Goal: Task Accomplishment & Management: Manage account settings

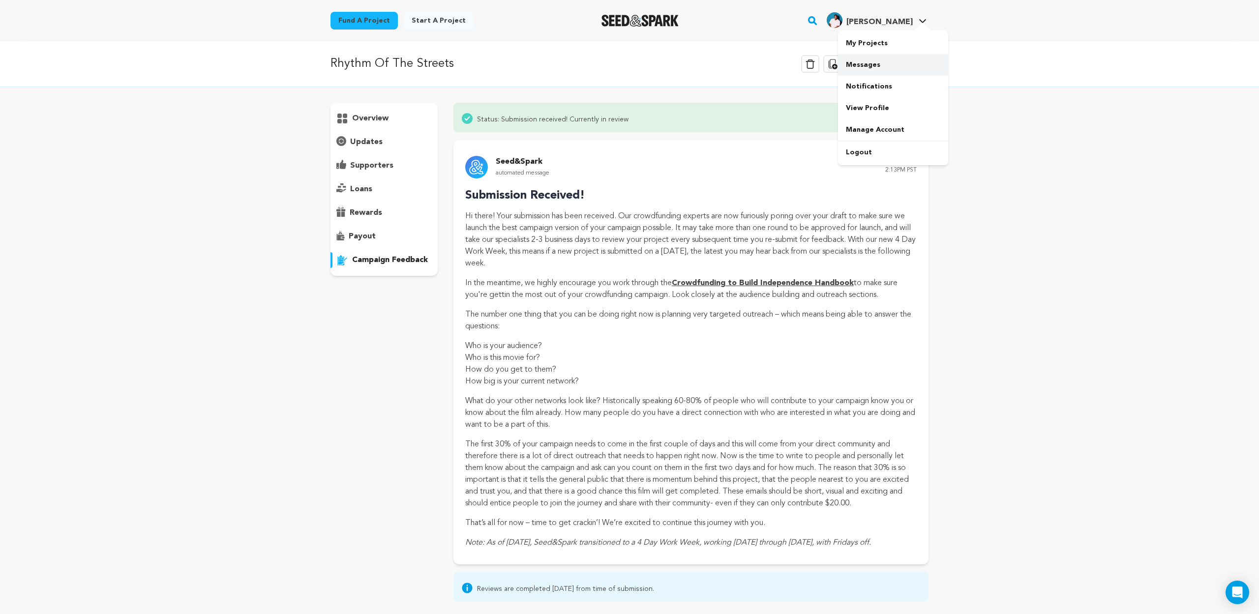
click at [868, 61] on link "Messages" at bounding box center [893, 65] width 110 height 22
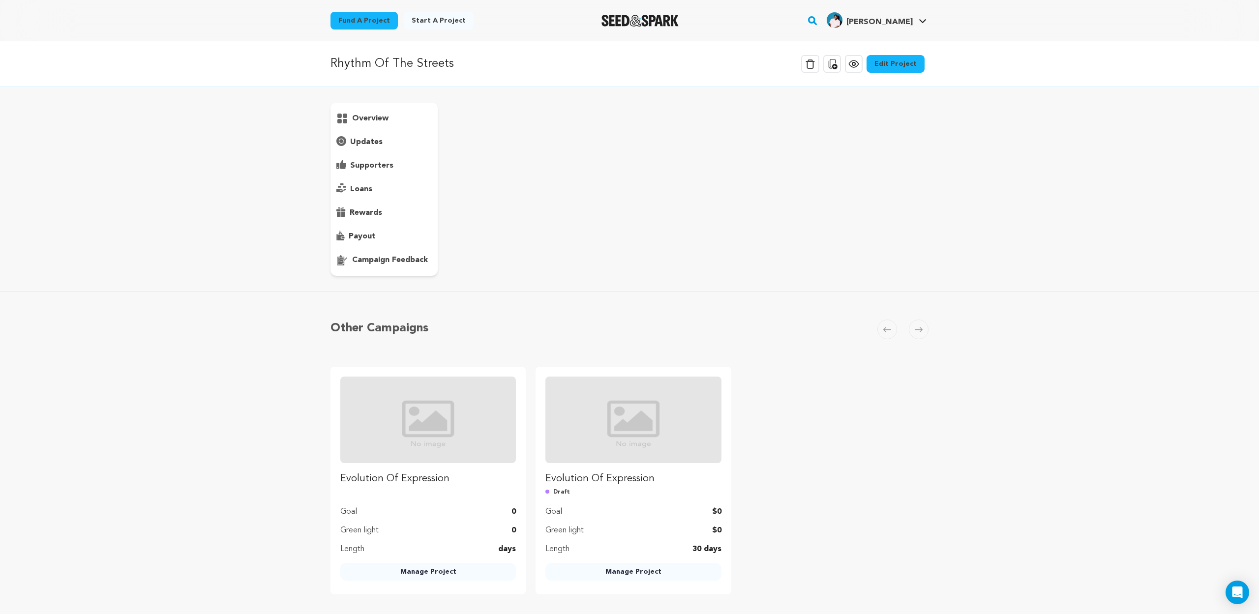
click at [361, 140] on p "updates" at bounding box center [366, 142] width 32 height 12
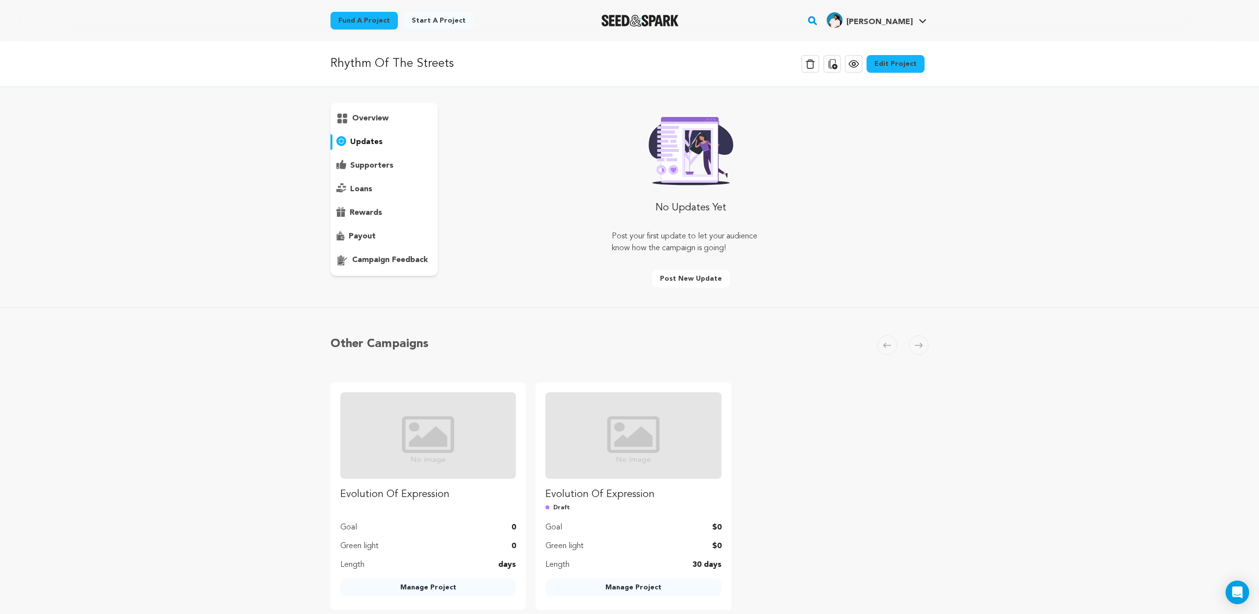
click at [363, 118] on p "overview" at bounding box center [370, 119] width 36 height 12
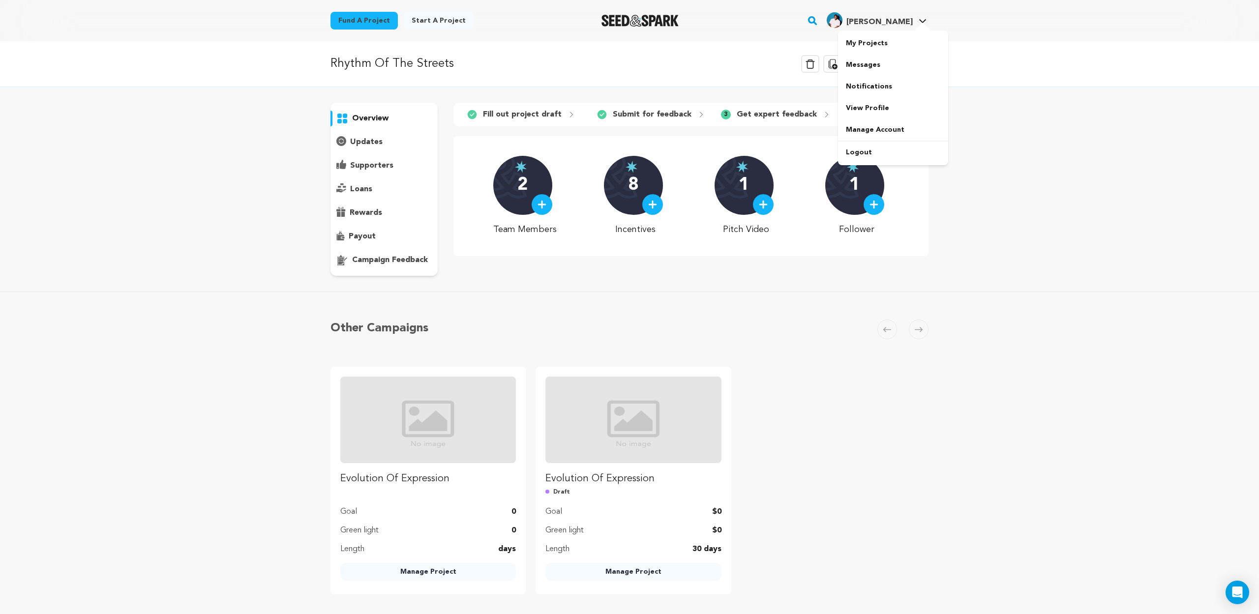
click at [904, 18] on h4 "[PERSON_NAME]" at bounding box center [879, 22] width 66 height 12
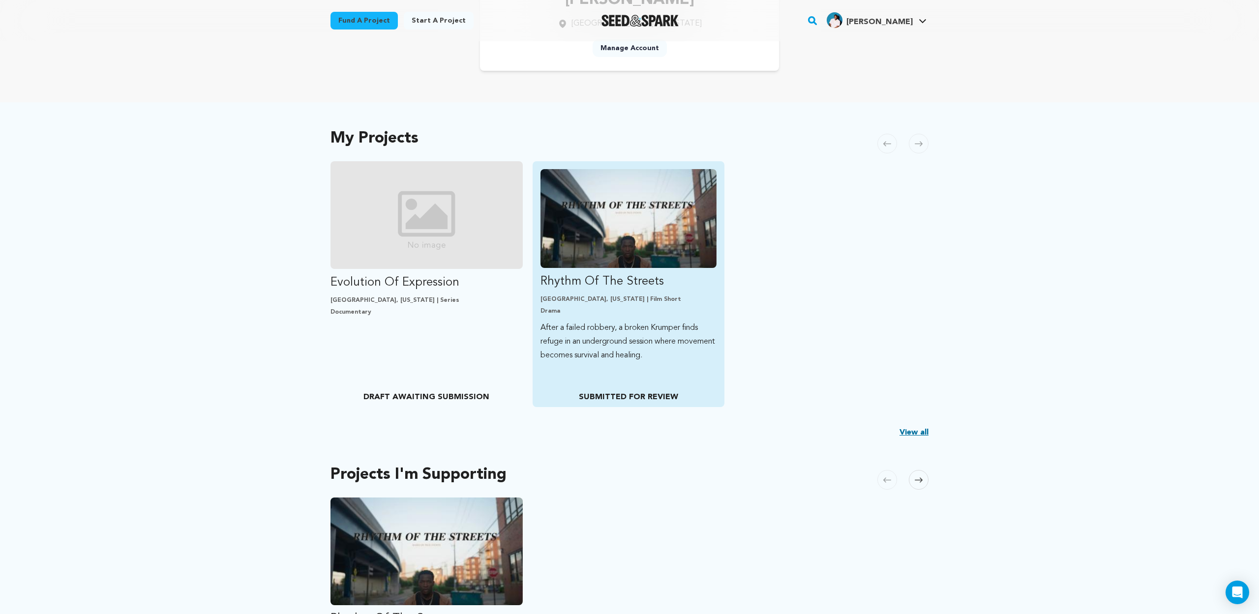
scroll to position [121, 0]
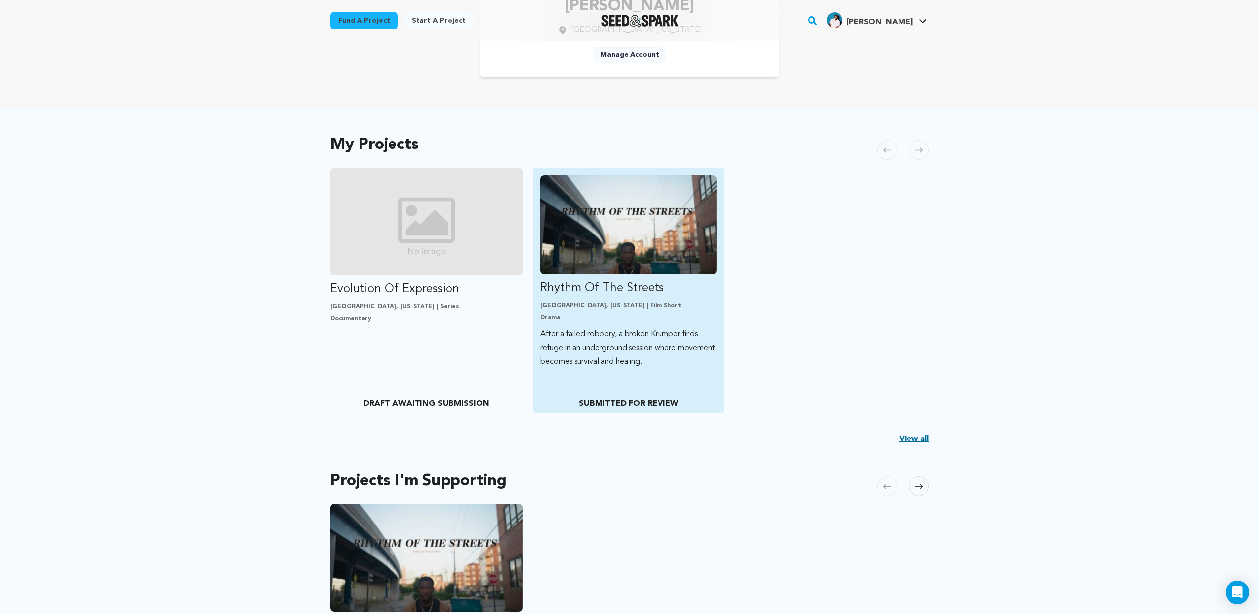
click at [580, 244] on img "Fund Rhythm Of The Streets" at bounding box center [629, 225] width 177 height 99
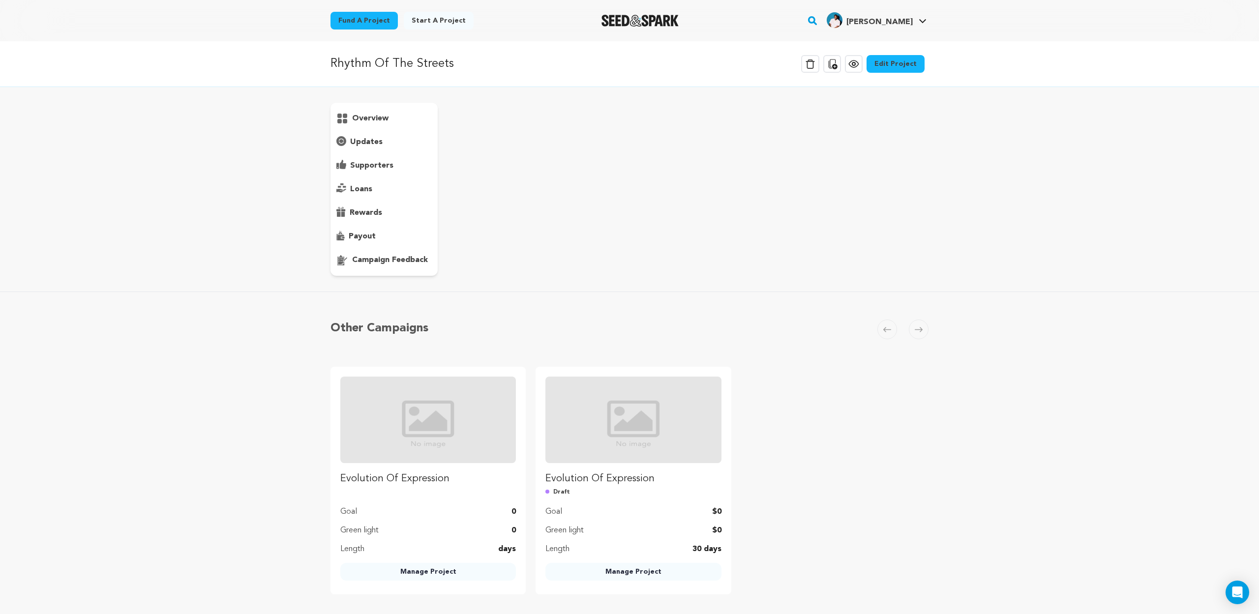
click at [372, 258] on p "campaign feedback" at bounding box center [390, 260] width 76 height 12
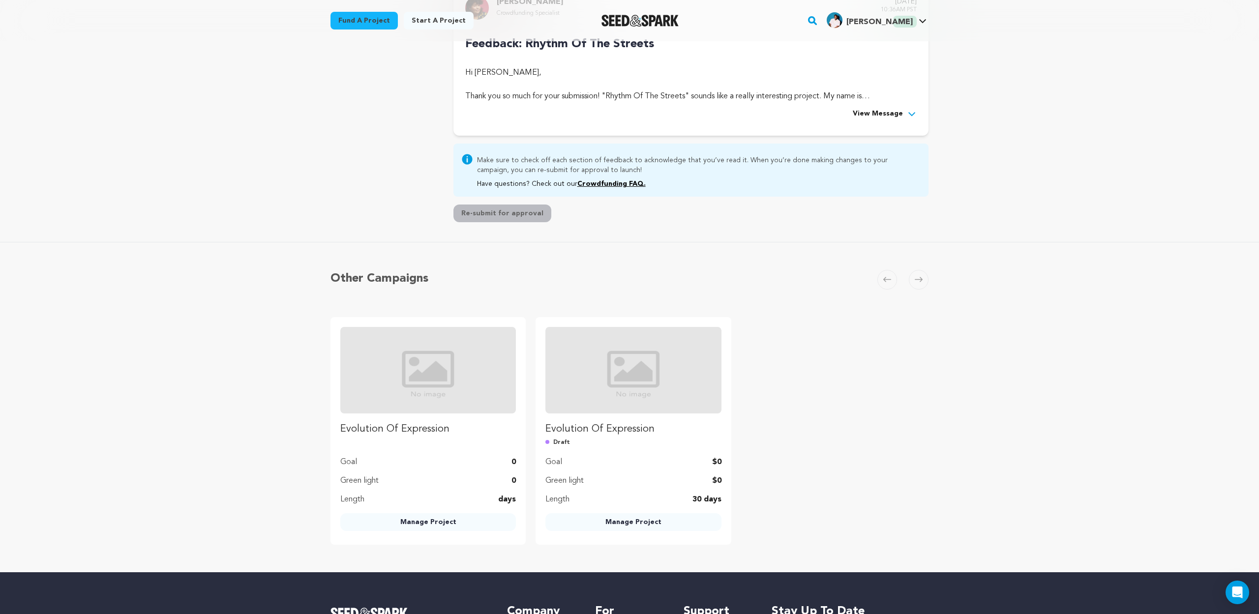
scroll to position [305, 0]
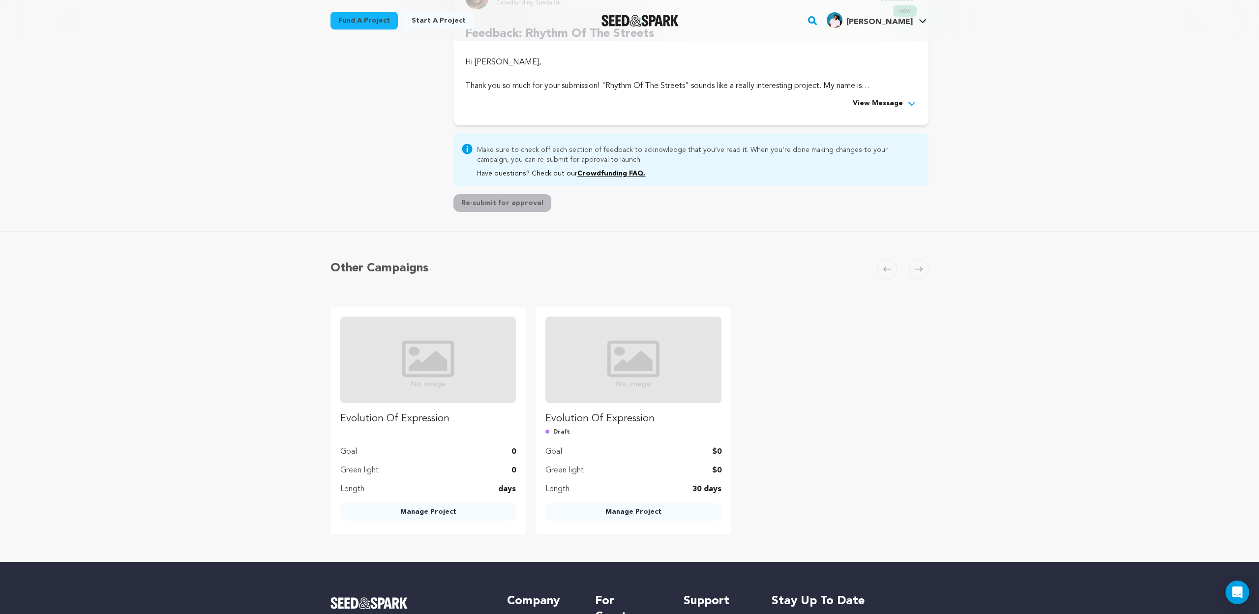
click at [889, 110] on span "View Message" at bounding box center [878, 104] width 50 height 12
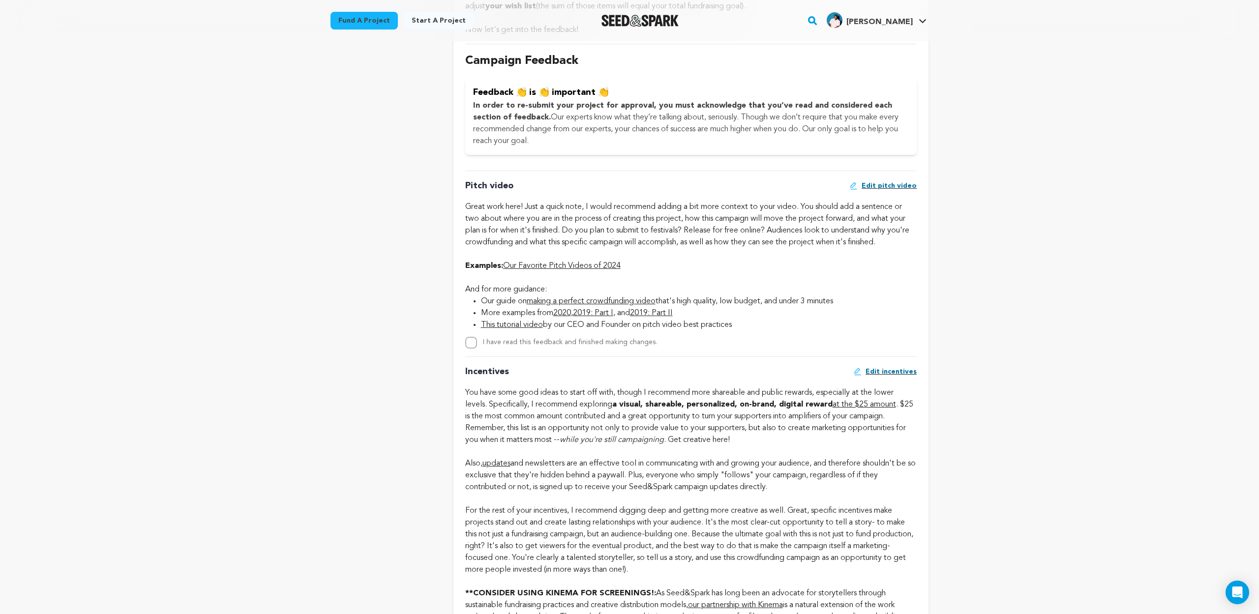
scroll to position [556, 0]
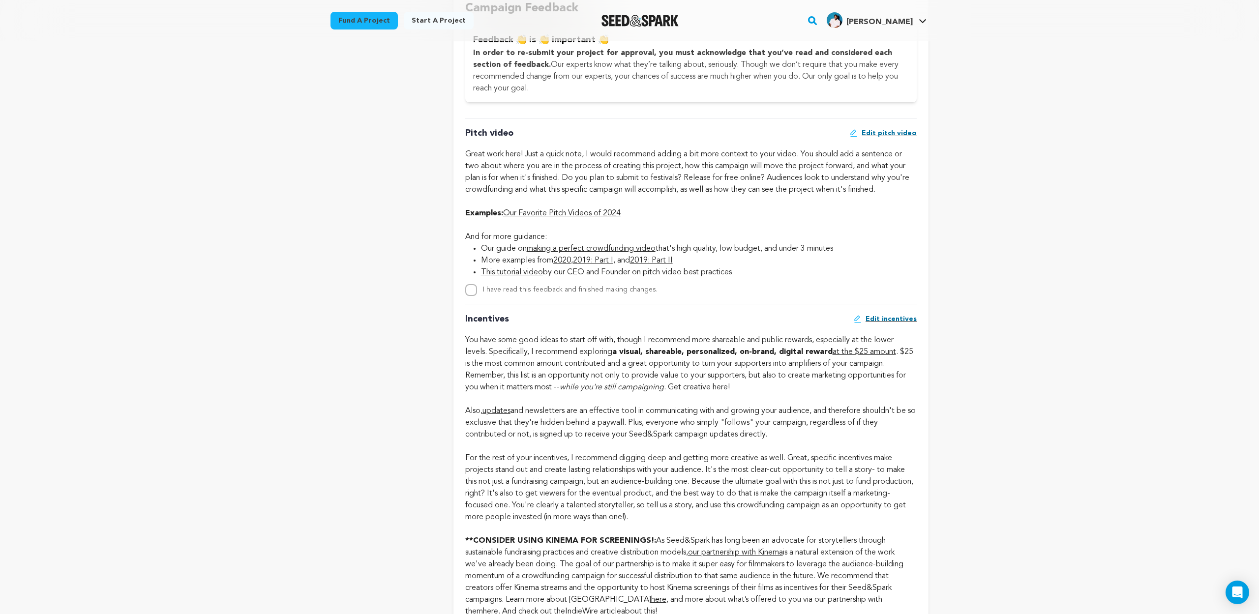
click at [556, 217] on link "Our Favorite Pitch Videos of 2024" at bounding box center [562, 214] width 118 height 8
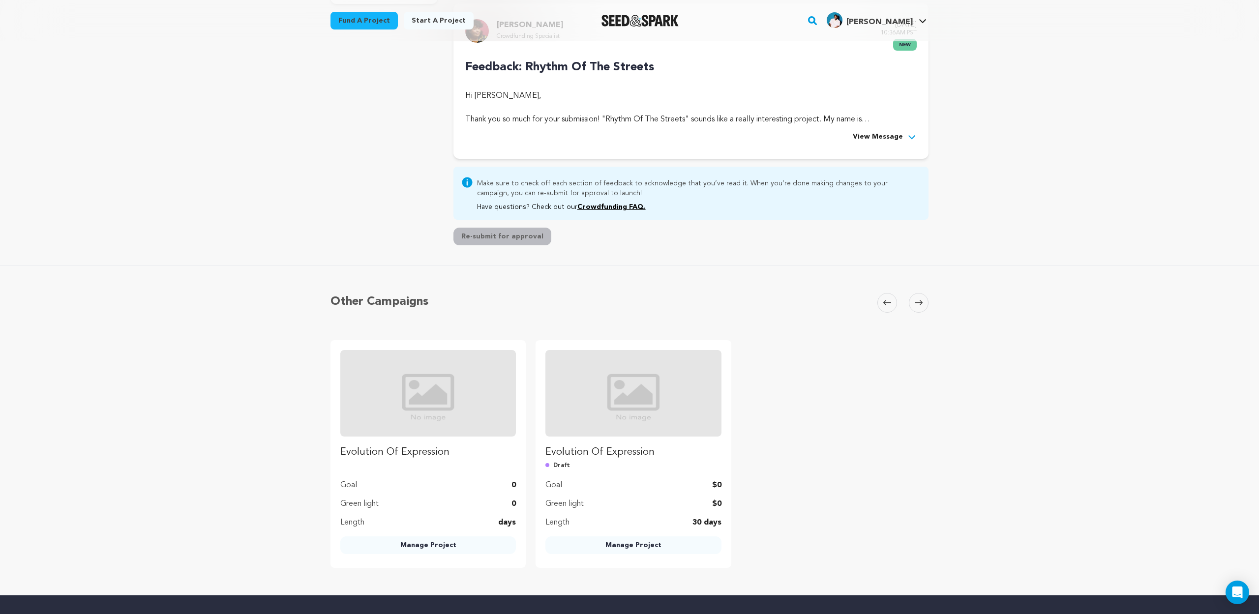
scroll to position [275, 0]
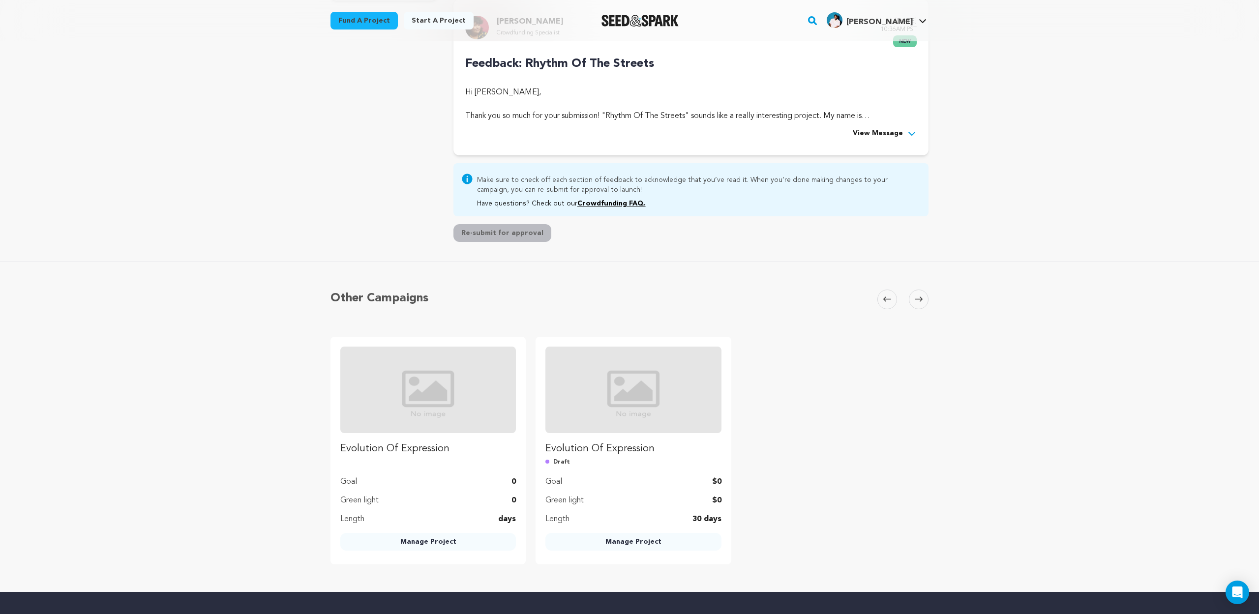
click at [890, 140] on span "View Message" at bounding box center [878, 134] width 50 height 12
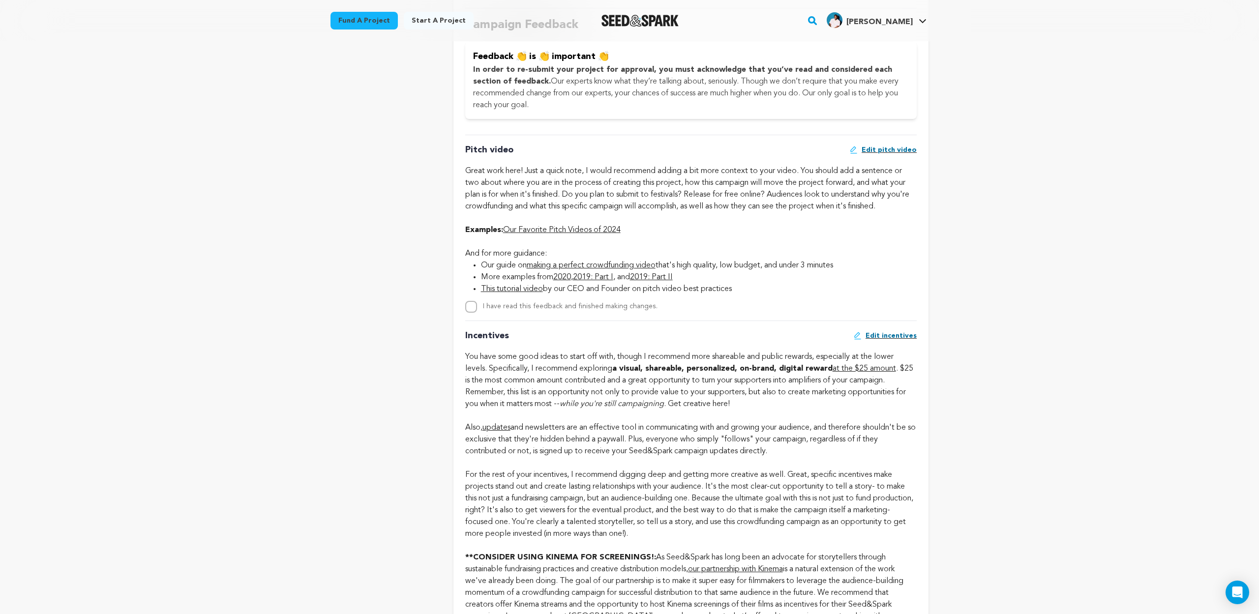
scroll to position [638, 0]
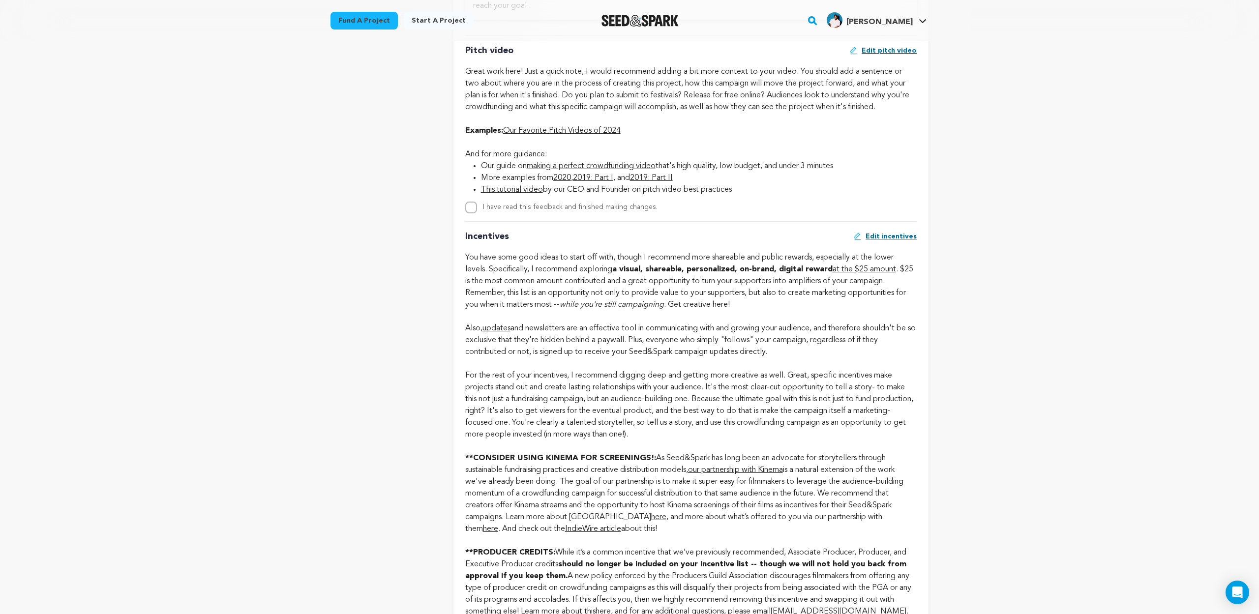
click at [899, 56] on span "Edit pitch video" at bounding box center [889, 51] width 55 height 10
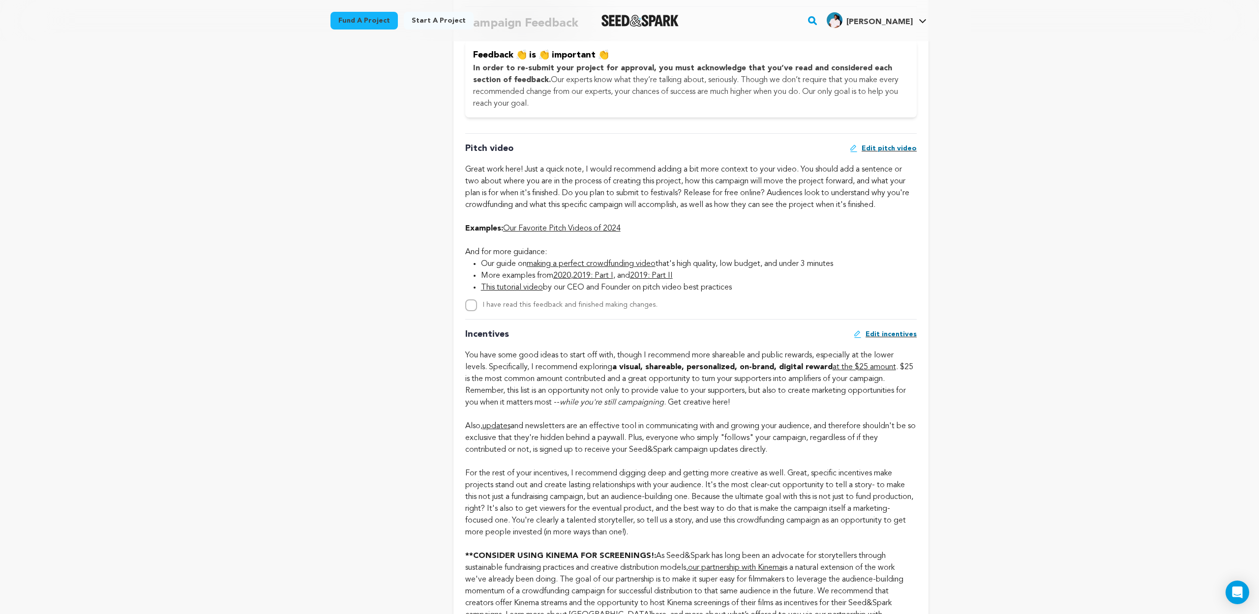
scroll to position [546, 0]
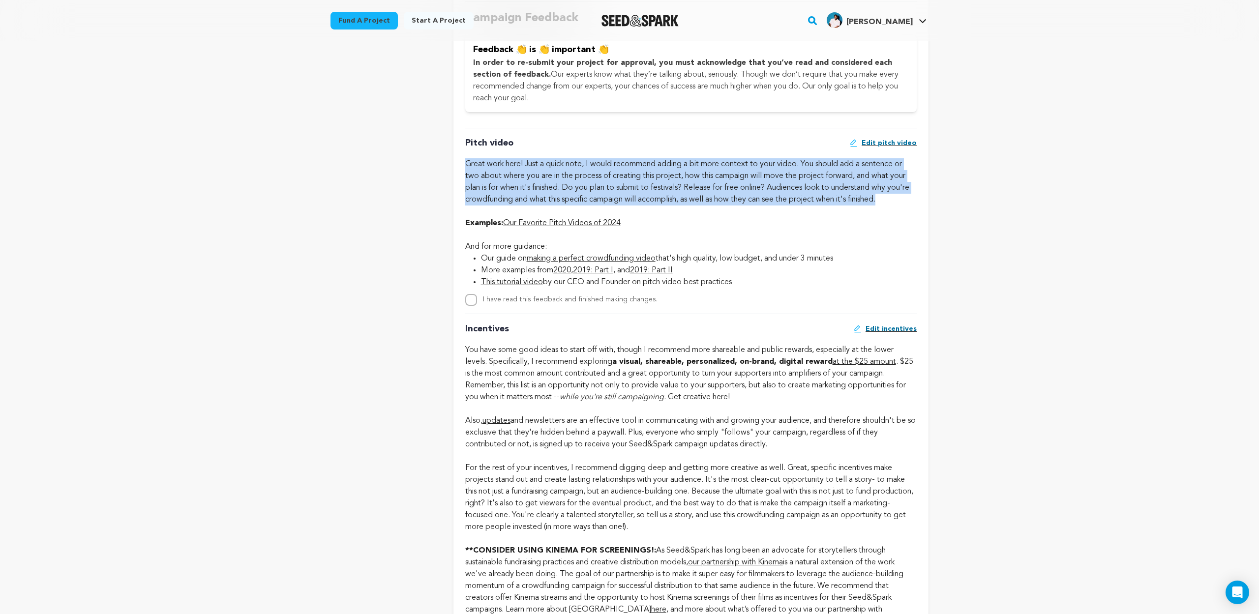
drag, startPoint x: 464, startPoint y: 325, endPoint x: 919, endPoint y: 361, distance: 456.3
copy div "Great work here! Just a quick note, I would recommend adding a bit more context…"
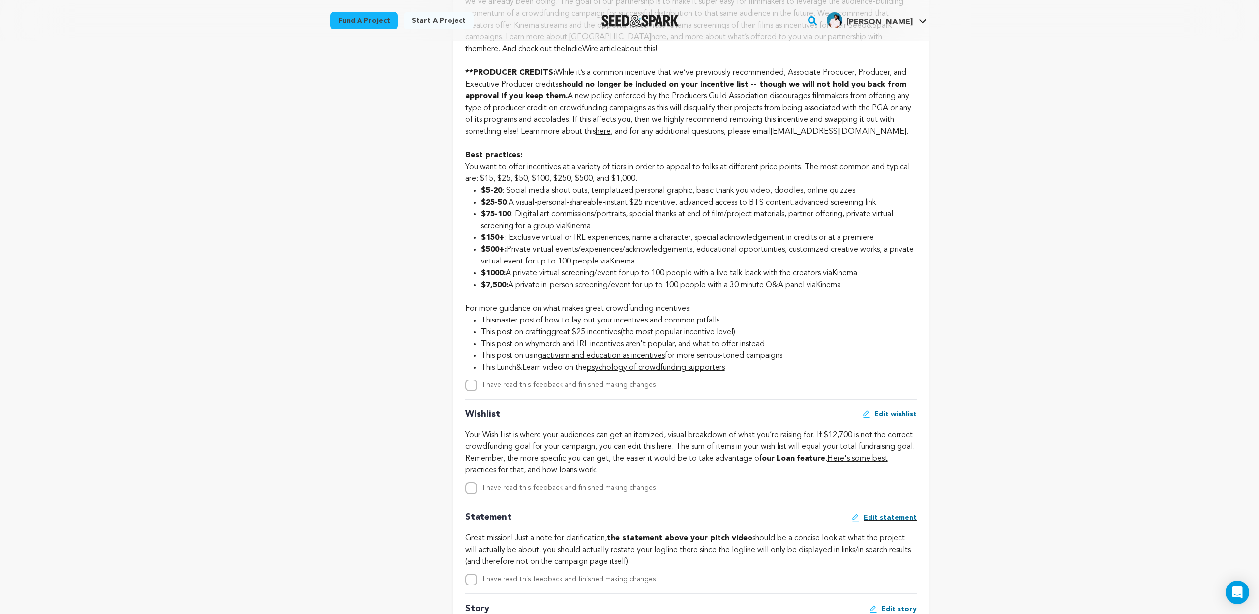
scroll to position [1213, 0]
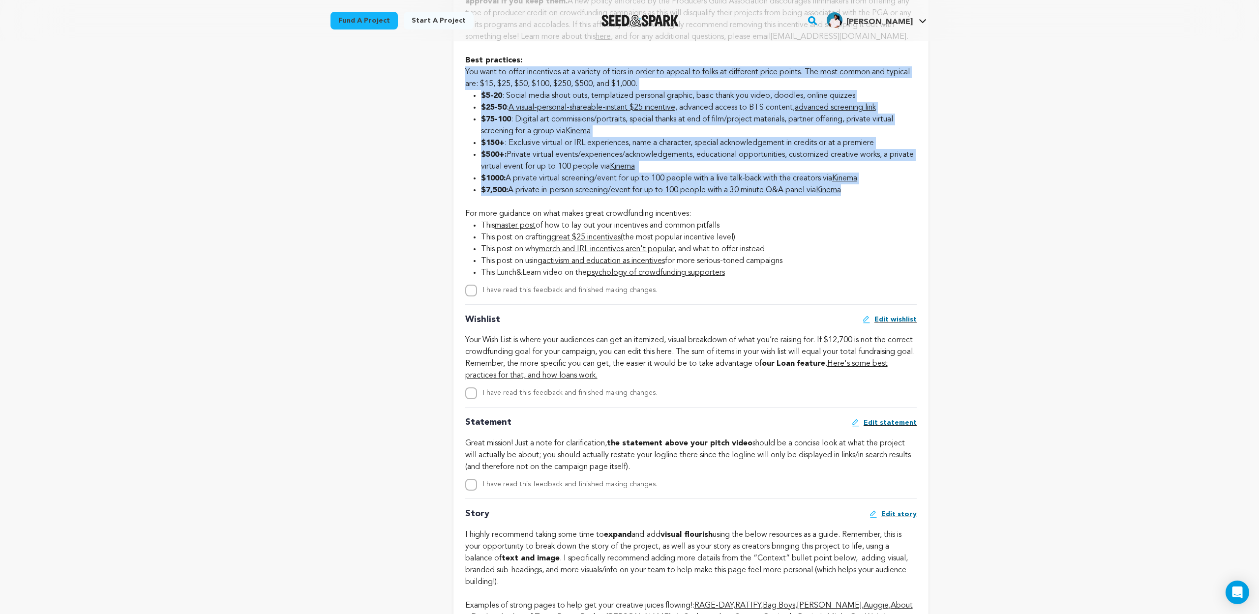
drag, startPoint x: 466, startPoint y: 237, endPoint x: 856, endPoint y: 372, distance: 413.3
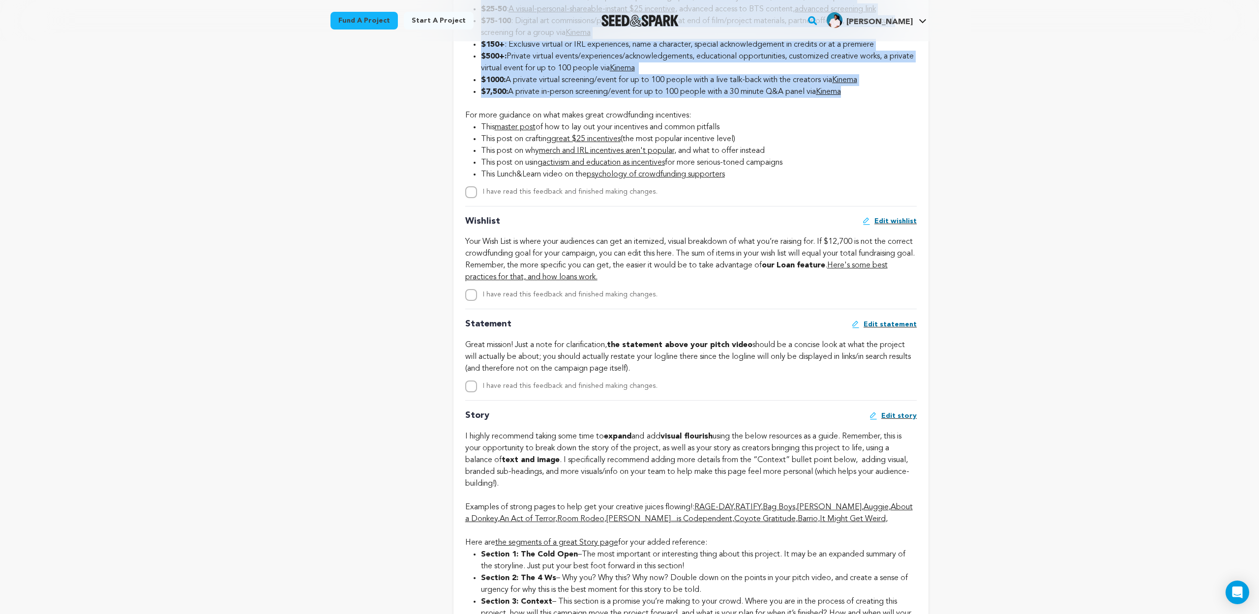
scroll to position [1338, 0]
